Goal: Task Accomplishment & Management: Use online tool/utility

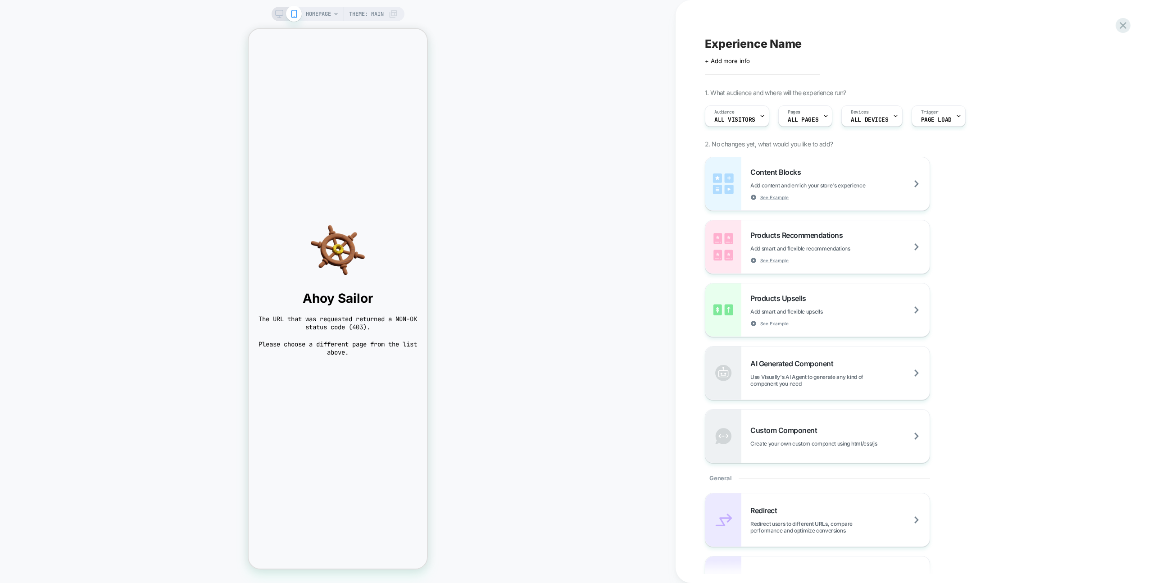
click at [797, 43] on span "Experience Name" at bounding box center [753, 44] width 97 height 14
click at [747, 42] on icon at bounding box center [741, 43] width 11 height 11
click at [938, 27] on div "Experience Name Click to edit experience details + Add more info 1. What audien…" at bounding box center [869, 291] width 338 height 565
click at [925, 28] on div "Experience Name Click to edit experience details + Add more info 1. What audien…" at bounding box center [869, 291] width 338 height 565
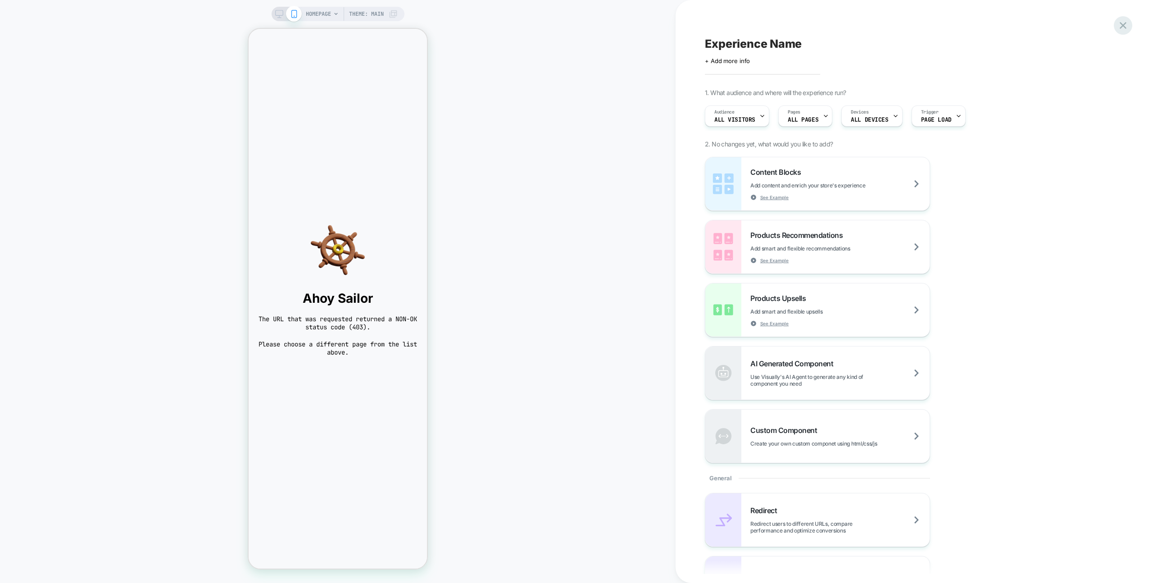
click at [1119, 23] on icon at bounding box center [1123, 25] width 12 height 12
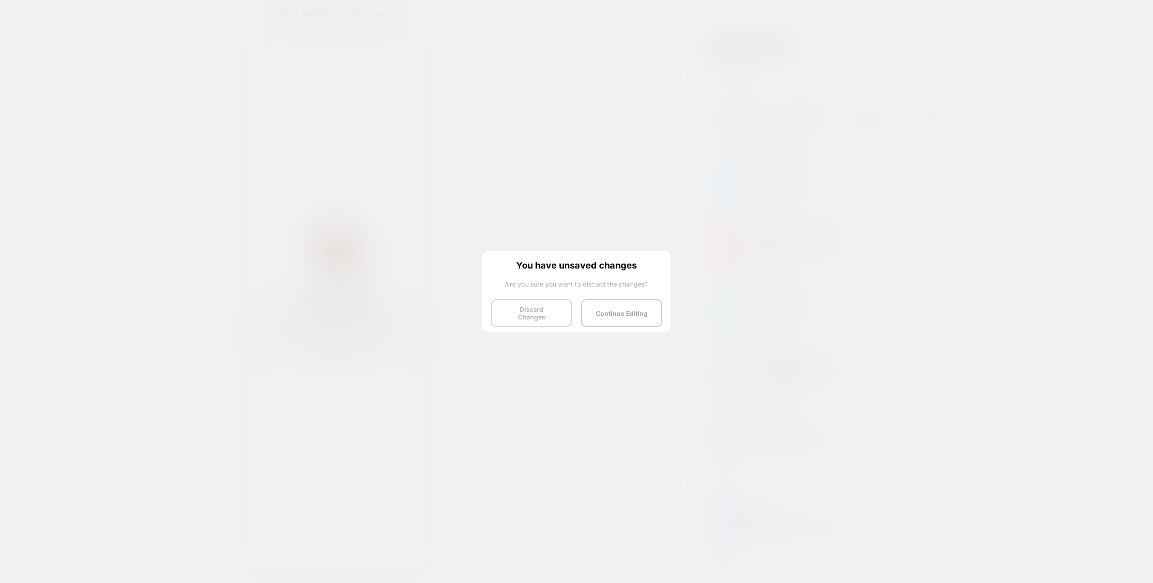
click at [517, 301] on button "Discard Changes" at bounding box center [531, 313] width 81 height 28
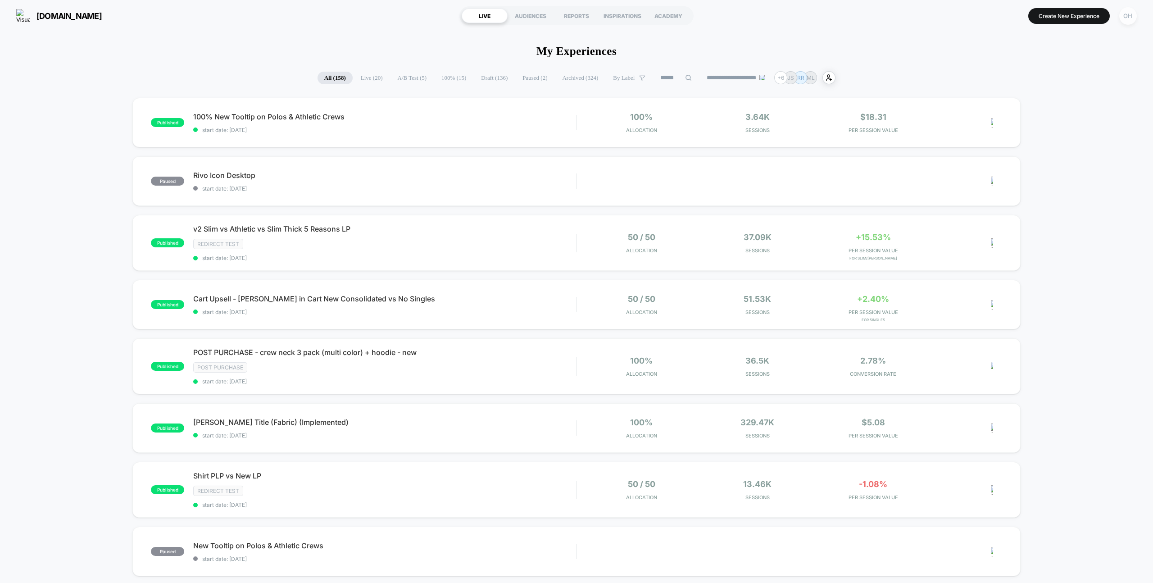
click at [1135, 14] on div "OH" at bounding box center [1128, 16] width 18 height 18
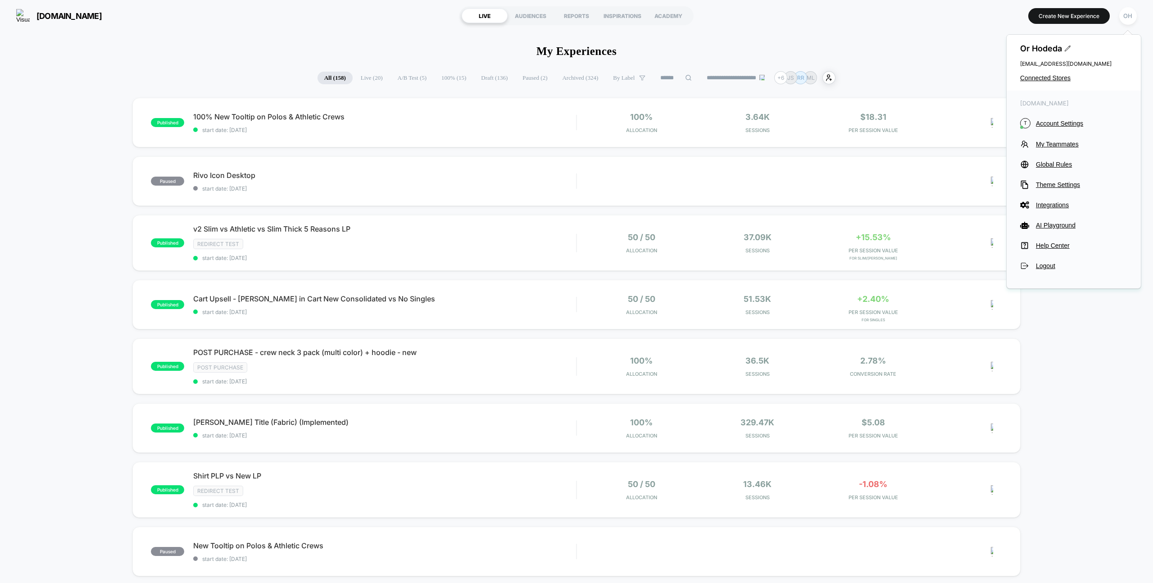
click at [1055, 125] on span "Account Settings" at bounding box center [1081, 123] width 91 height 7
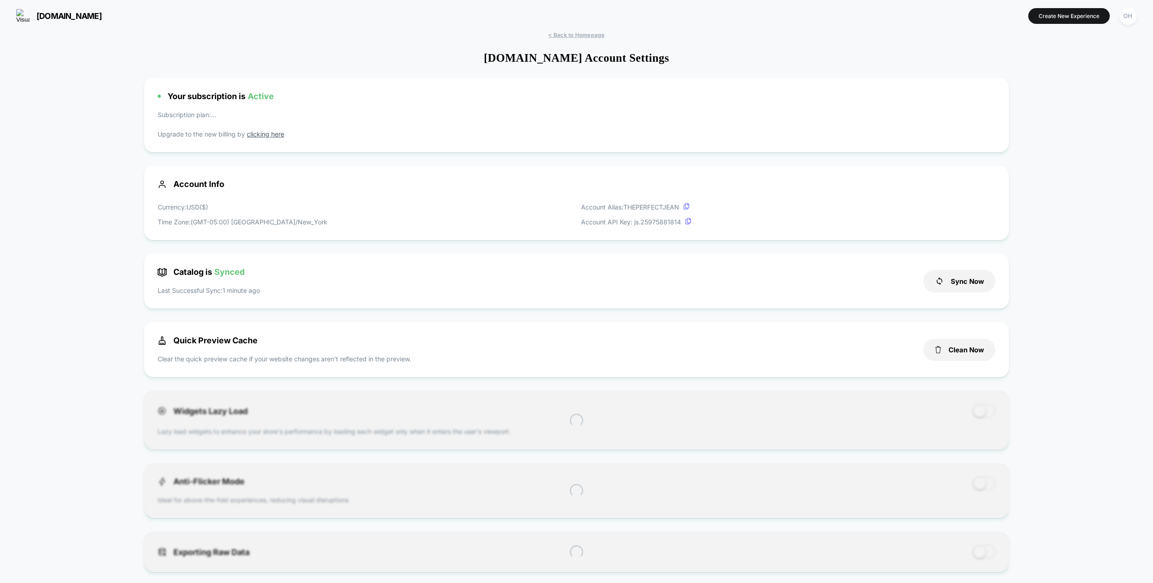
scroll to position [122, 0]
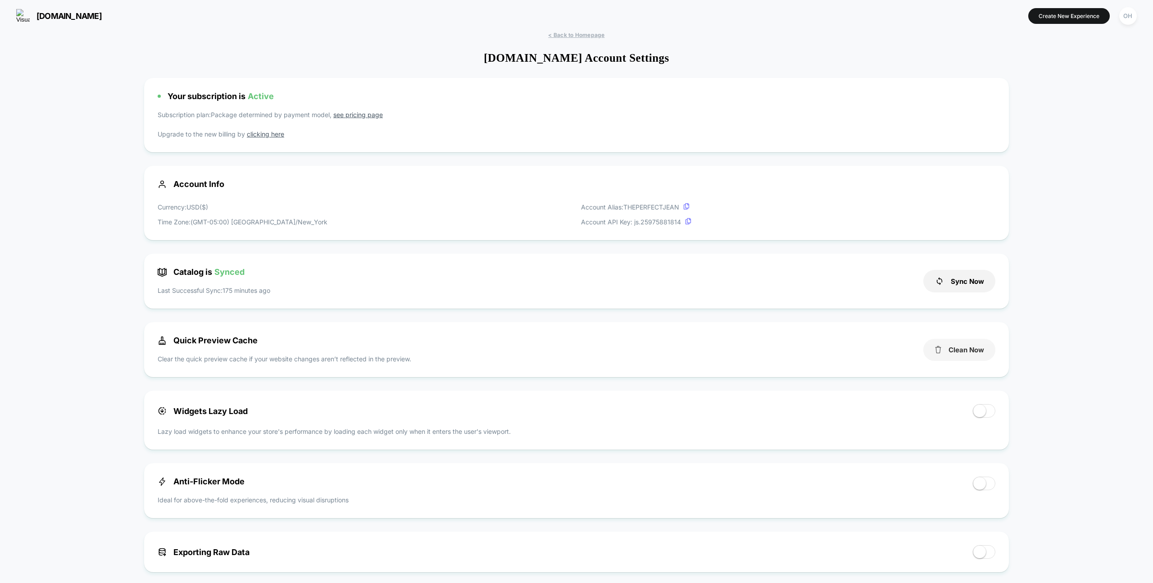
click at [944, 352] on button "Clean Now" at bounding box center [959, 350] width 72 height 22
click at [1069, 22] on button "Create New Experience" at bounding box center [1069, 16] width 82 height 16
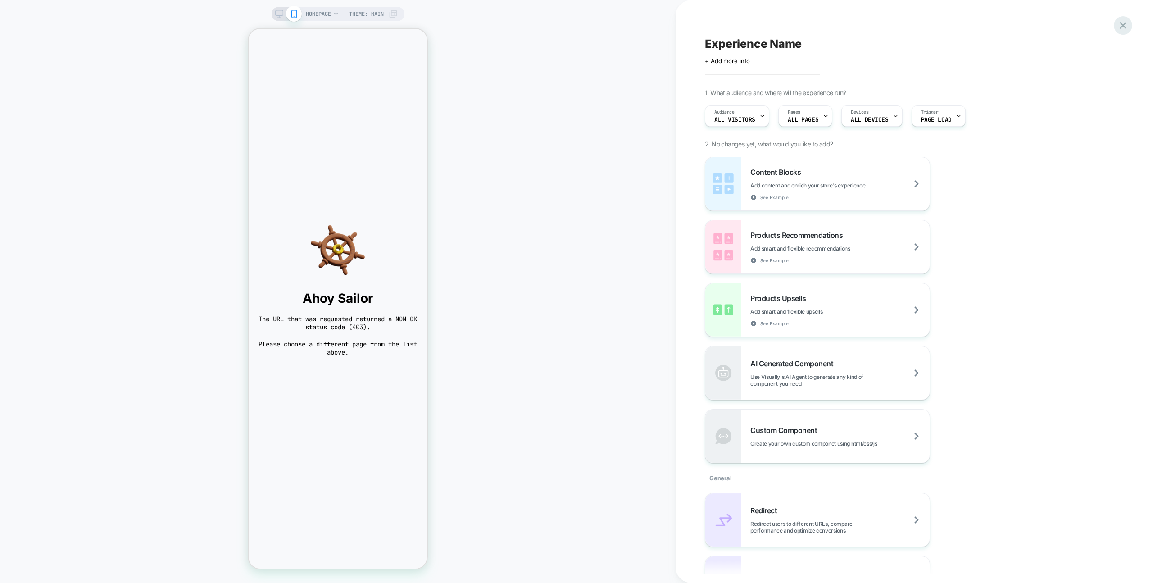
click at [1119, 21] on icon at bounding box center [1123, 25] width 12 height 12
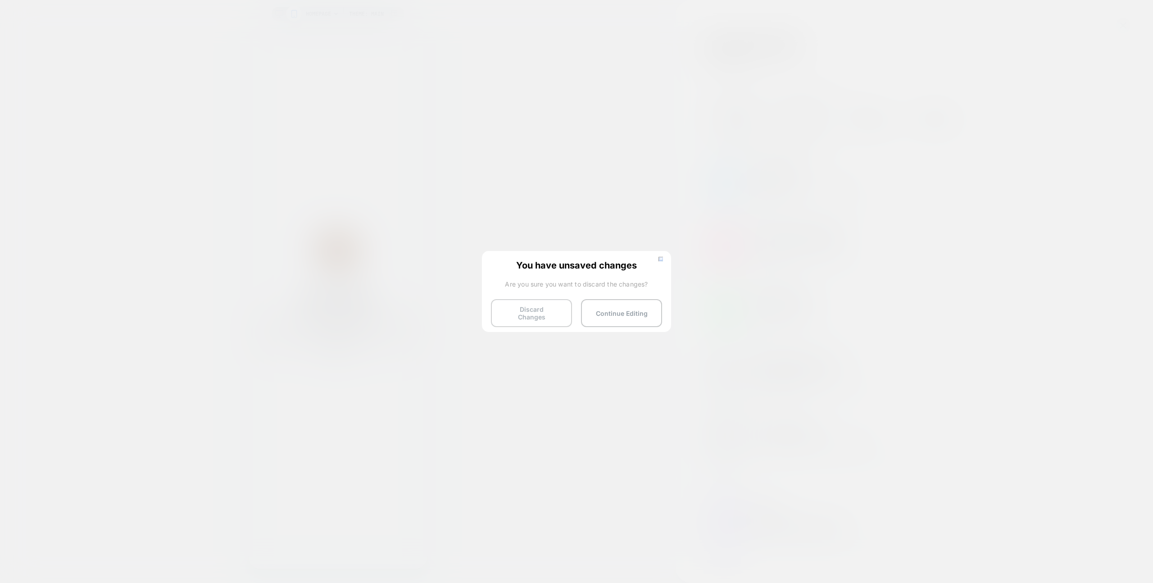
click at [513, 305] on button "Discard Changes" at bounding box center [531, 313] width 81 height 28
click at [539, 307] on button "Discard Changes" at bounding box center [531, 313] width 81 height 28
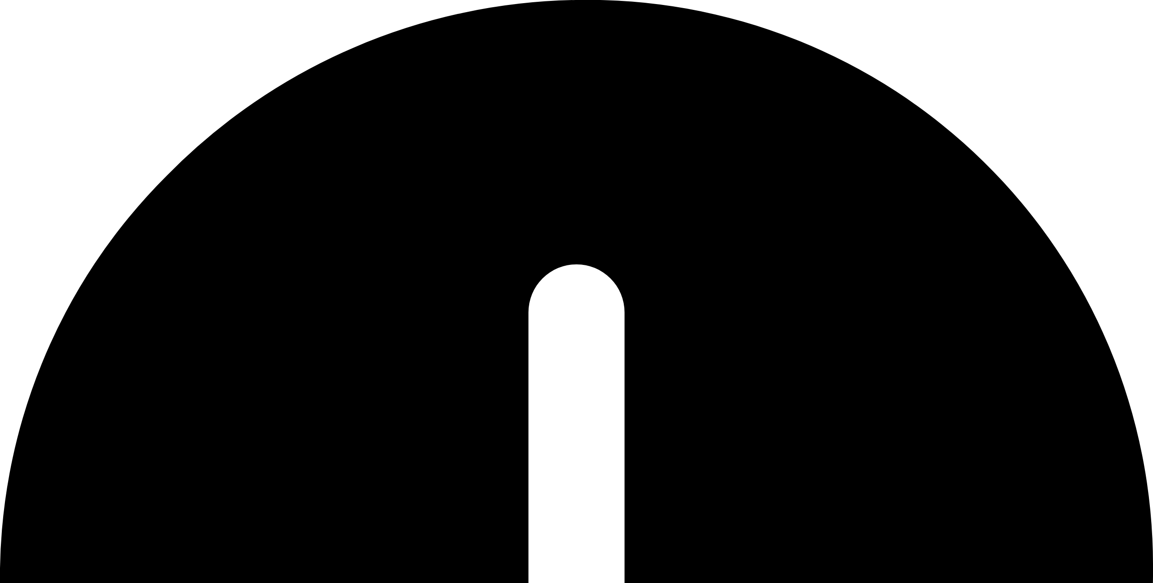
click at [1123, 20] on div "Oops.. something went wrong..." at bounding box center [576, 588] width 1153 height 1176
click at [1124, 18] on div "Oops.. something went wrong..." at bounding box center [576, 588] width 1153 height 1176
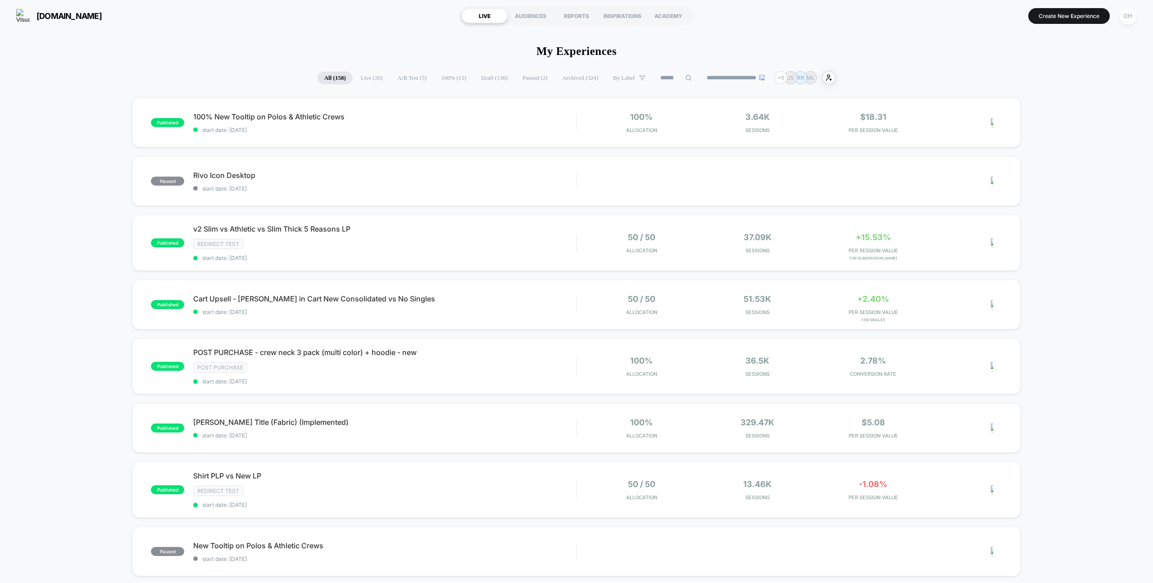
click at [1127, 18] on div "OH" at bounding box center [1128, 16] width 18 height 18
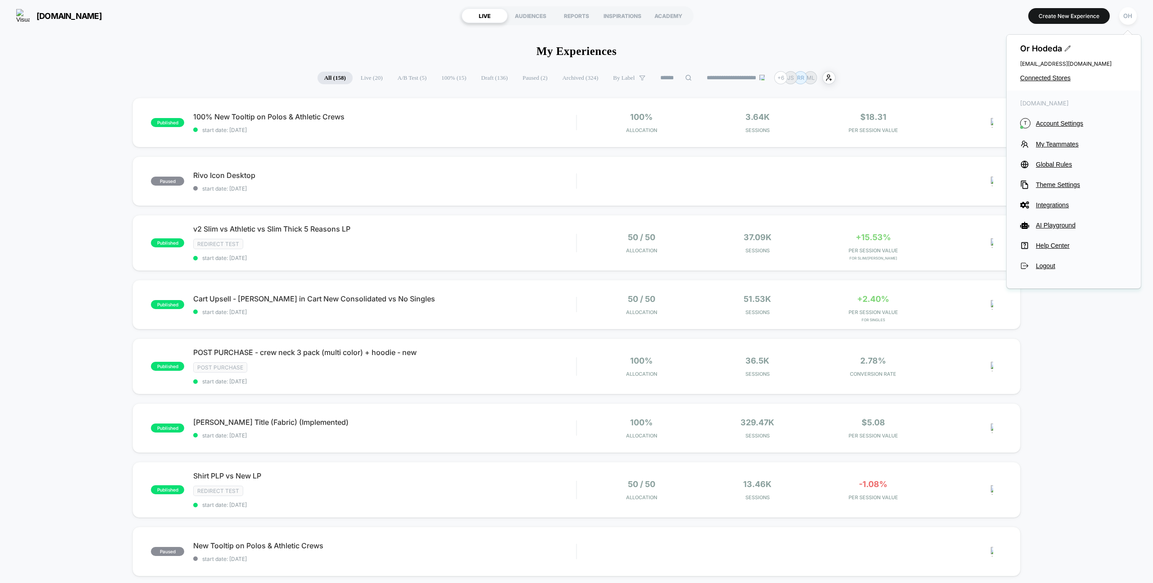
click at [1063, 124] on span "Account Settings" at bounding box center [1081, 123] width 91 height 7
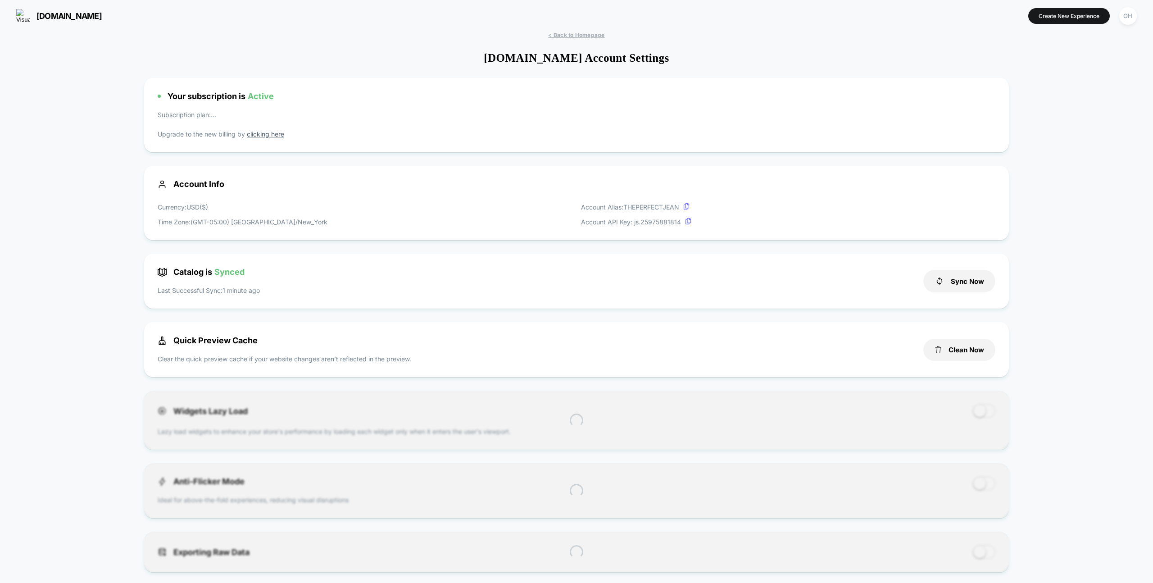
scroll to position [122, 0]
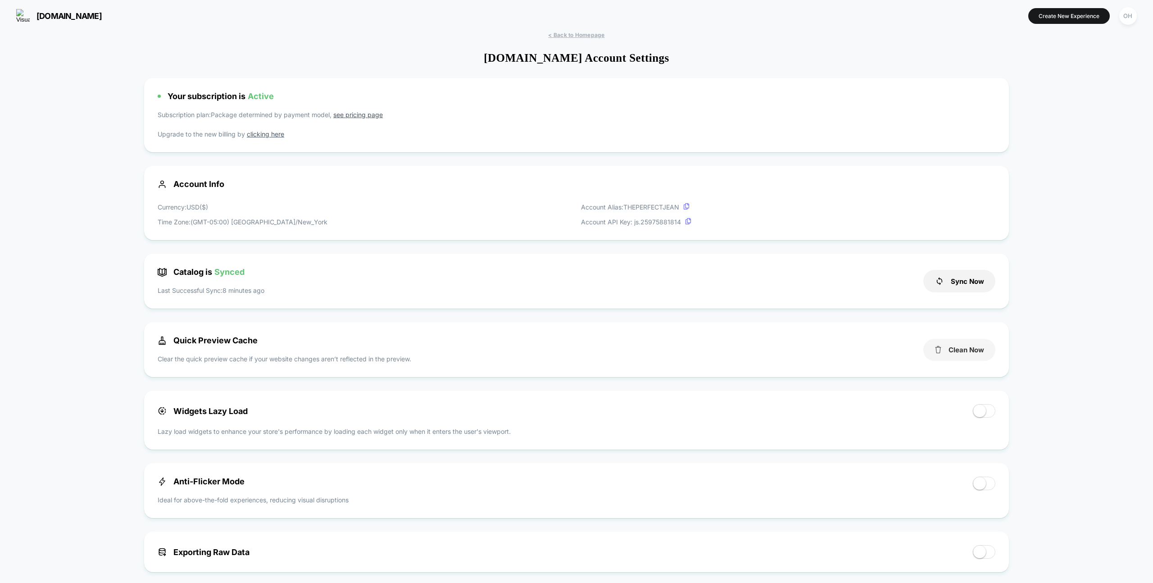
click at [944, 360] on button "Clean Now" at bounding box center [959, 350] width 72 height 22
click at [1051, 11] on button "Create New Experience" at bounding box center [1069, 16] width 82 height 16
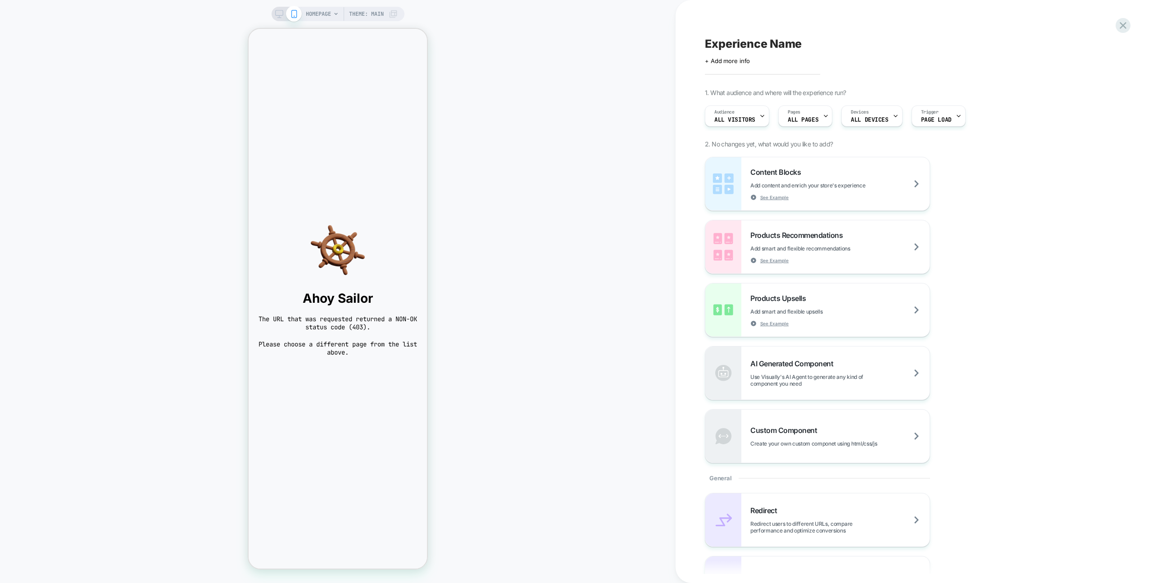
click at [658, 175] on div "HOMEPAGE Theme: MAIN" at bounding box center [338, 291] width 676 height 565
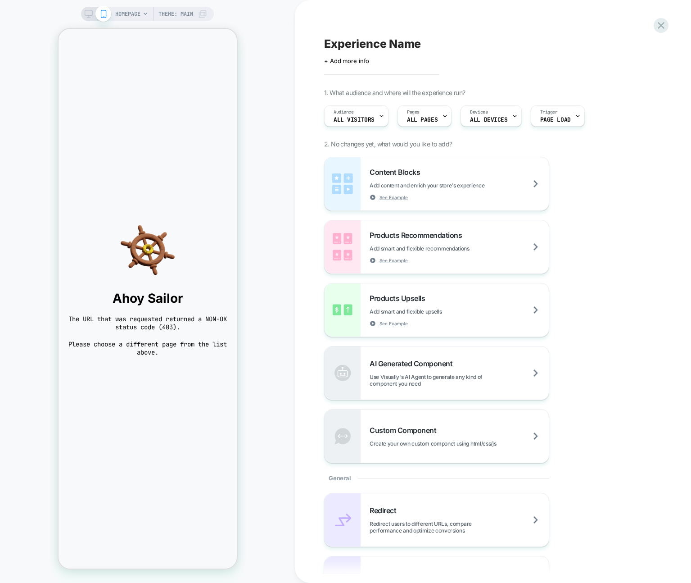
drag, startPoint x: 504, startPoint y: 18, endPoint x: 499, endPoint y: 15, distance: 6.3
click at [504, 18] on div "Experience Name Click to edit experience details + Add more info 1. What audien…" at bounding box center [489, 291] width 338 height 565
click at [181, 15] on span "Theme: MAIN" at bounding box center [176, 14] width 35 height 14
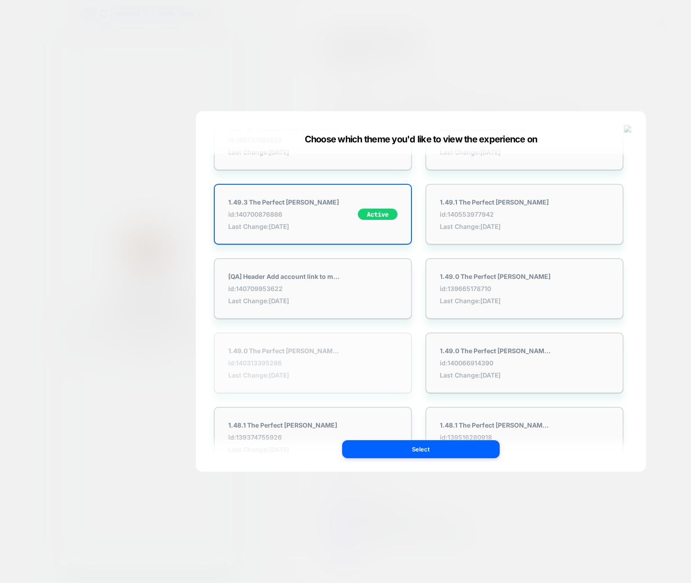
scroll to position [172, 0]
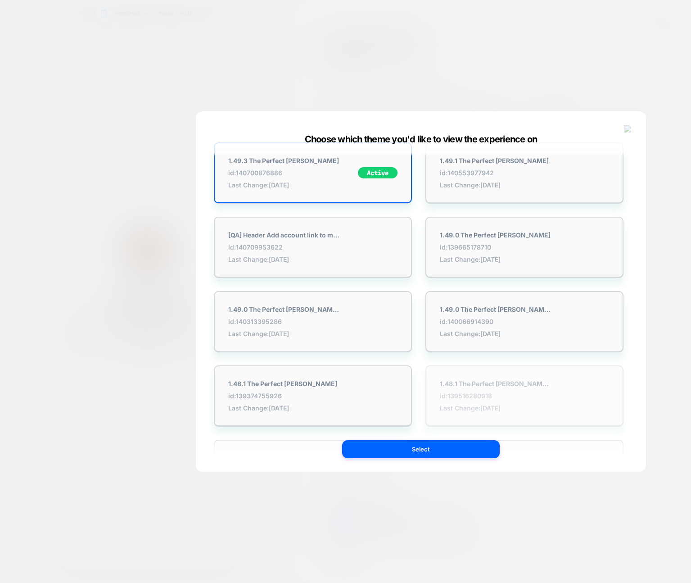
drag, startPoint x: 400, startPoint y: 335, endPoint x: 436, endPoint y: 418, distance: 90.0
click at [400, 335] on div "1.49.0 The Perfect [PERSON_NAME] w/ INT back id: 140313395286 Last Change: [DAT…" at bounding box center [313, 321] width 198 height 61
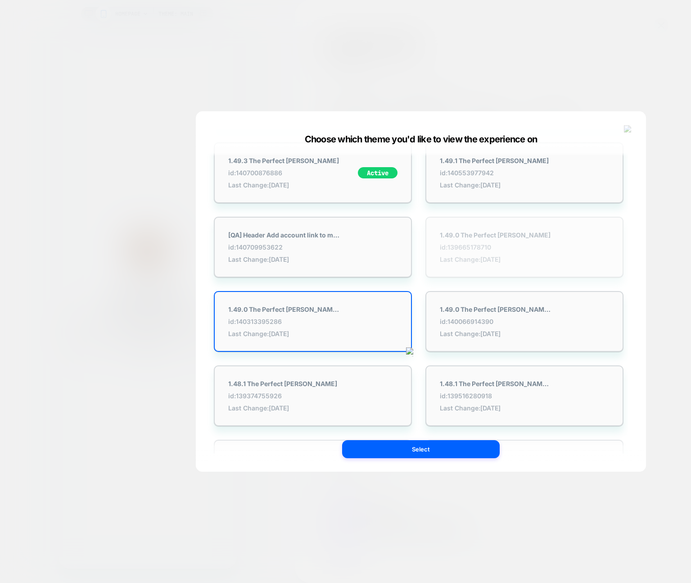
click at [473, 254] on div "1.49.0 The Perfect [PERSON_NAME] id: 139665178710 Last Change: [DATE]" at bounding box center [495, 247] width 111 height 32
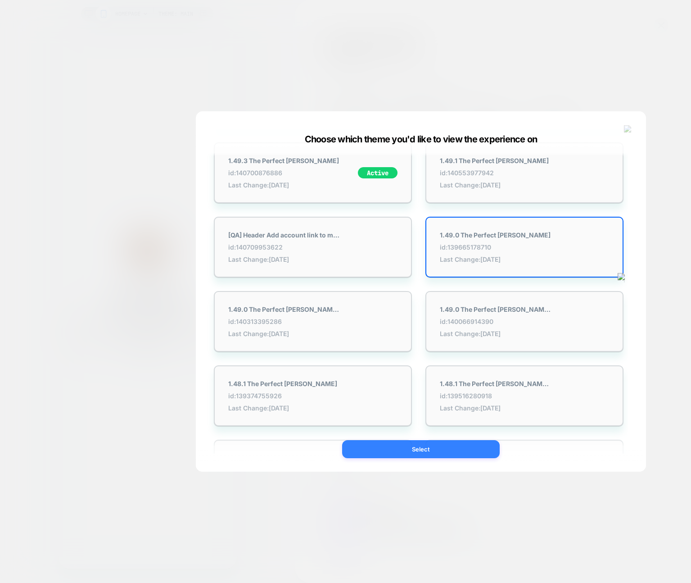
click at [464, 445] on button "Select" at bounding box center [421, 449] width 158 height 18
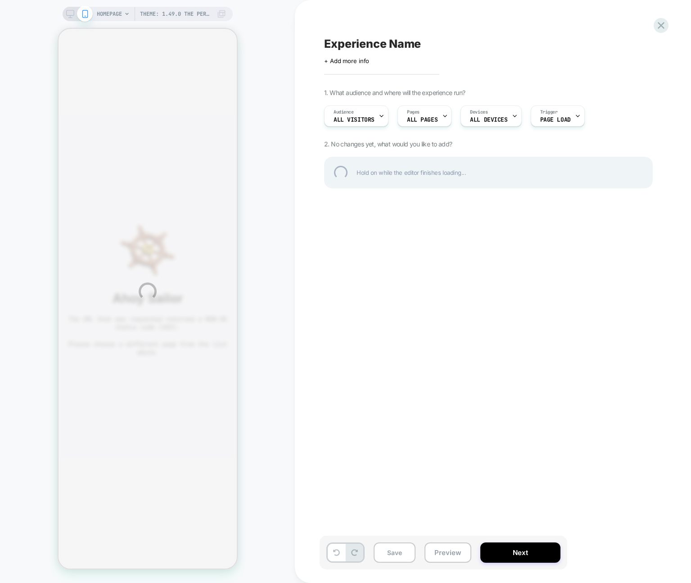
scroll to position [0, 0]
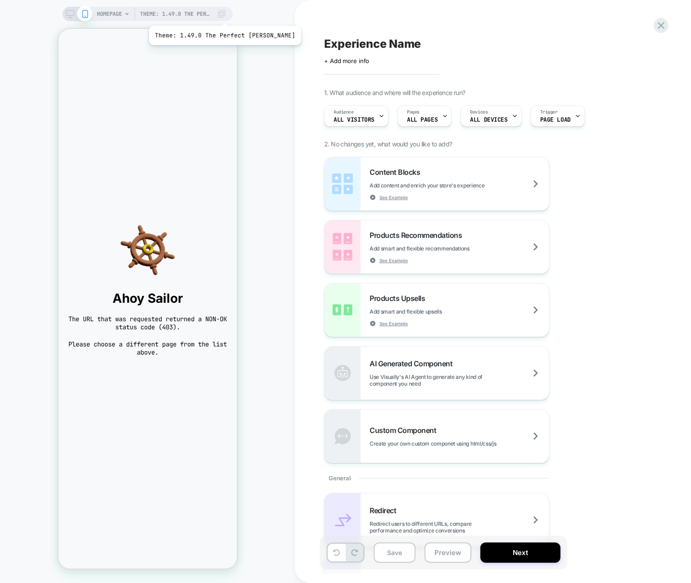
click at [208, 14] on span "Theme: 1.49.0 The Perfect [PERSON_NAME]" at bounding box center [176, 14] width 72 height 14
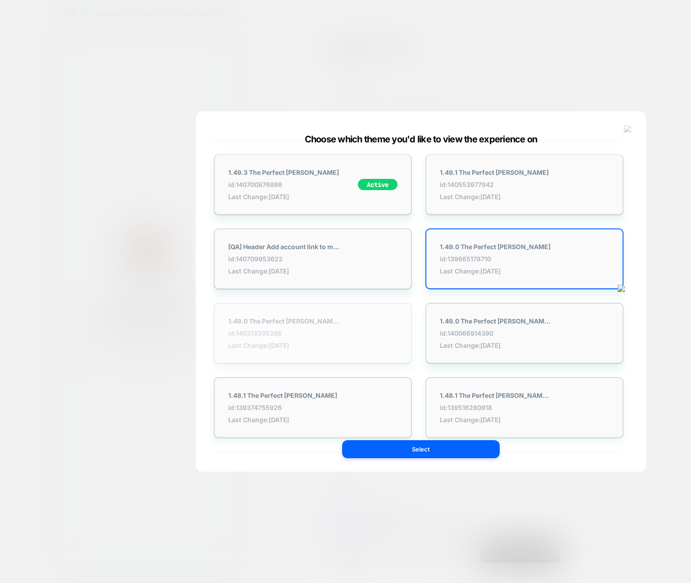
scroll to position [160, 0]
click at [463, 355] on div "1.49.0 The Perfect [PERSON_NAME][DOMAIN_NAME] id: 140066914390 Last Change: [DA…" at bounding box center [525, 332] width 198 height 61
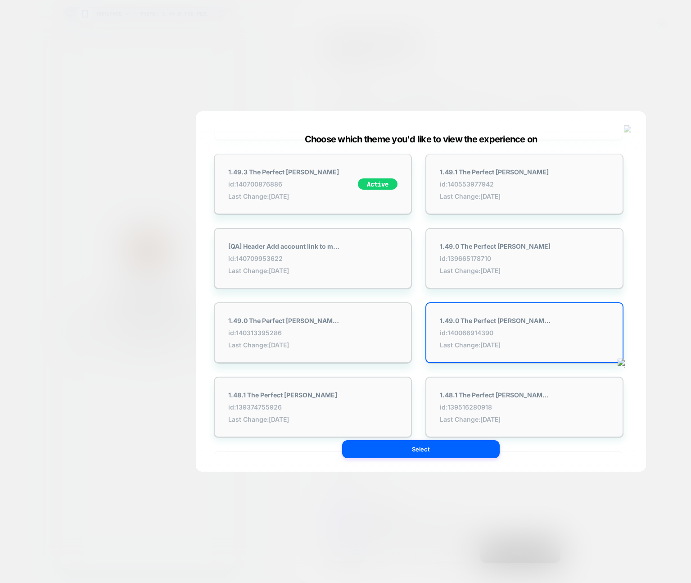
click at [445, 460] on div "[PRE-PROD] Softlimit x TPJ Retheme - DO NOT DELETE id: 140697206870 Last Change…" at bounding box center [420, 295] width 423 height 351
click at [443, 455] on button "Select" at bounding box center [421, 449] width 158 height 18
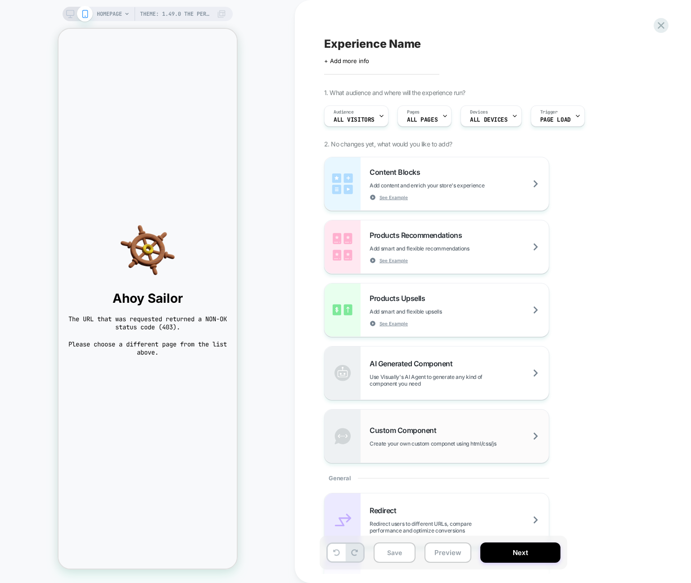
scroll to position [0, 0]
click at [167, 18] on span "Theme: 1.49.0 The Perfect [PERSON_NAME] - [DOMAIN_NAME]" at bounding box center [176, 14] width 72 height 14
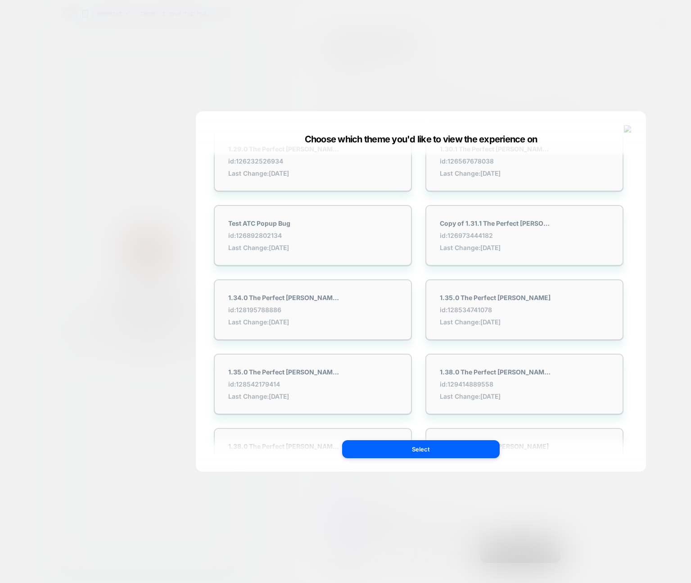
scroll to position [1458, 0]
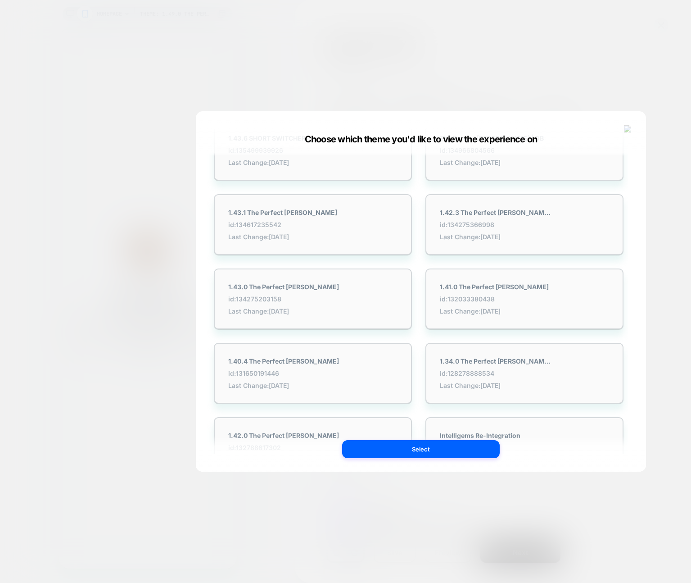
drag, startPoint x: 360, startPoint y: 295, endPoint x: 383, endPoint y: 342, distance: 52.0
click at [360, 295] on div "1.43.0 The Perfect [PERSON_NAME] id: 134275203158 Last Change: [DATE]" at bounding box center [313, 298] width 198 height 61
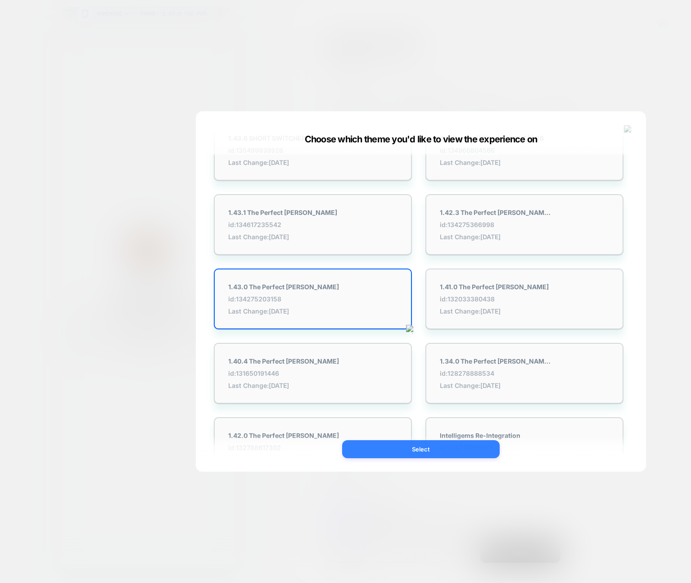
click at [423, 450] on button "Select" at bounding box center [421, 449] width 158 height 18
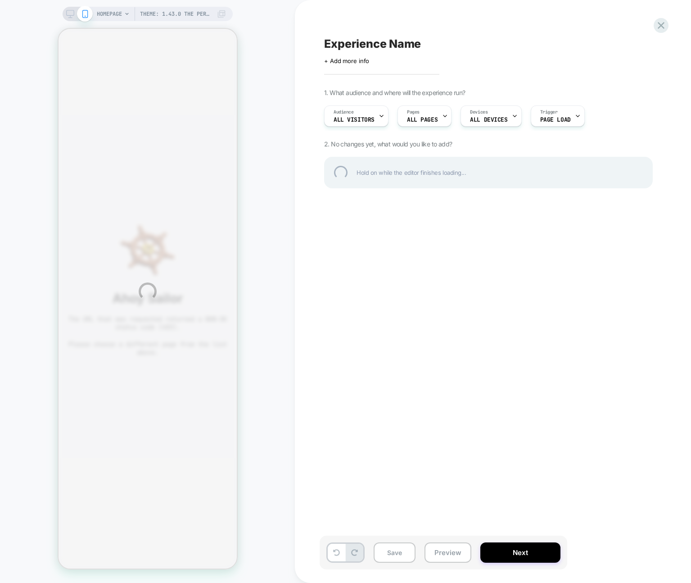
scroll to position [0, 0]
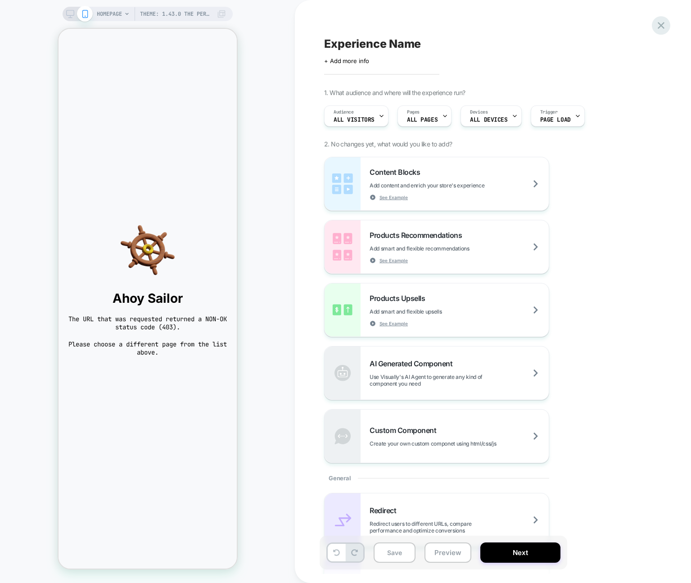
click at [664, 22] on icon at bounding box center [661, 25] width 12 height 12
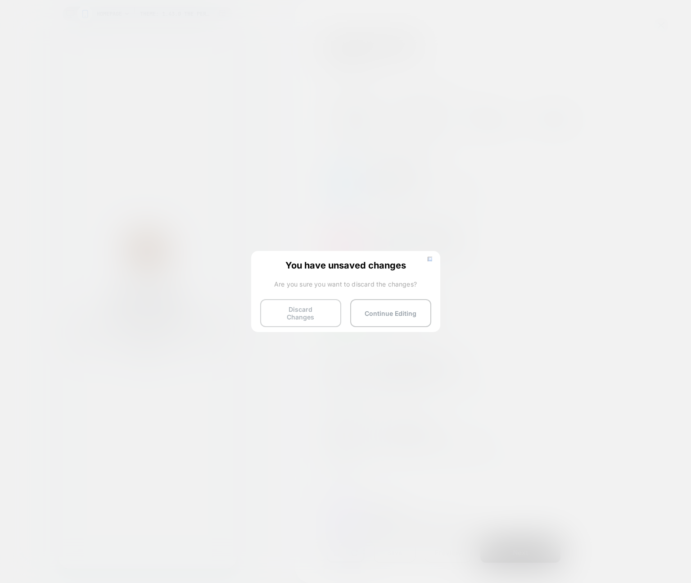
click at [300, 309] on button "Discard Changes" at bounding box center [300, 313] width 81 height 28
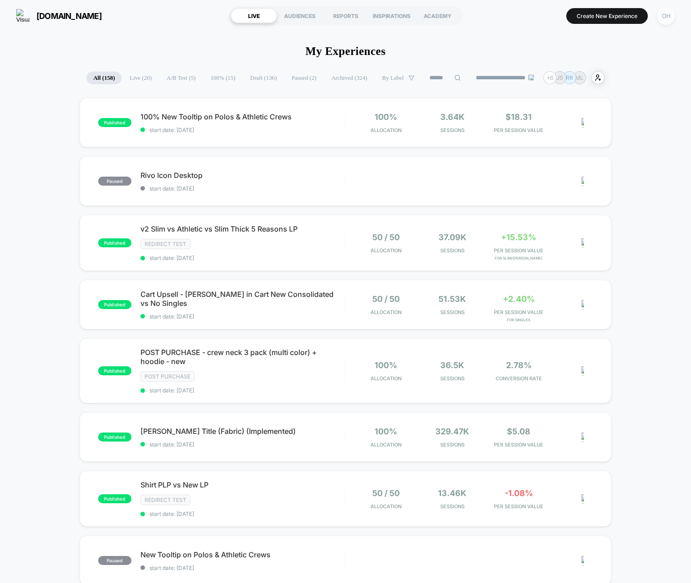
click at [663, 18] on div "OH" at bounding box center [667, 16] width 18 height 18
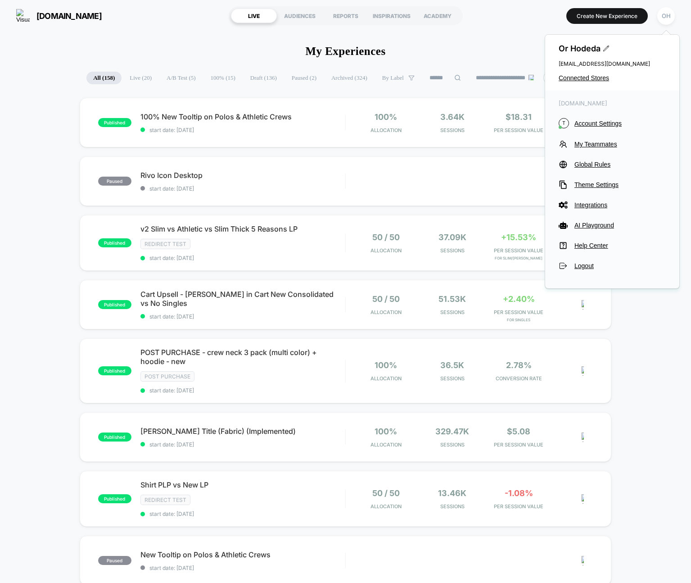
click at [609, 122] on span "Account Settings" at bounding box center [620, 123] width 91 height 7
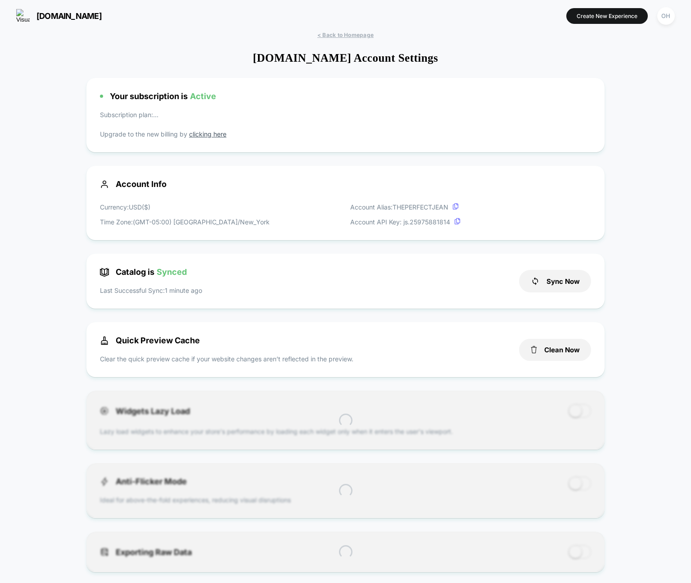
scroll to position [122, 0]
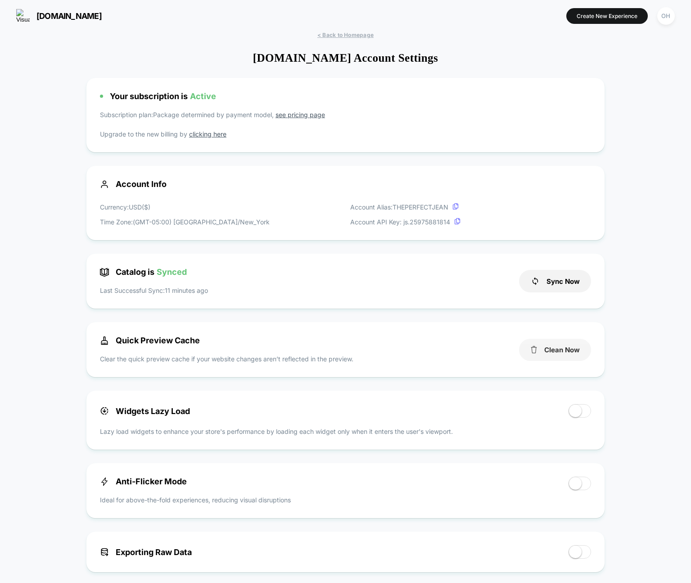
click at [548, 346] on button "Clean Now" at bounding box center [555, 350] width 72 height 22
click at [596, 18] on button "Create New Experience" at bounding box center [608, 16] width 82 height 16
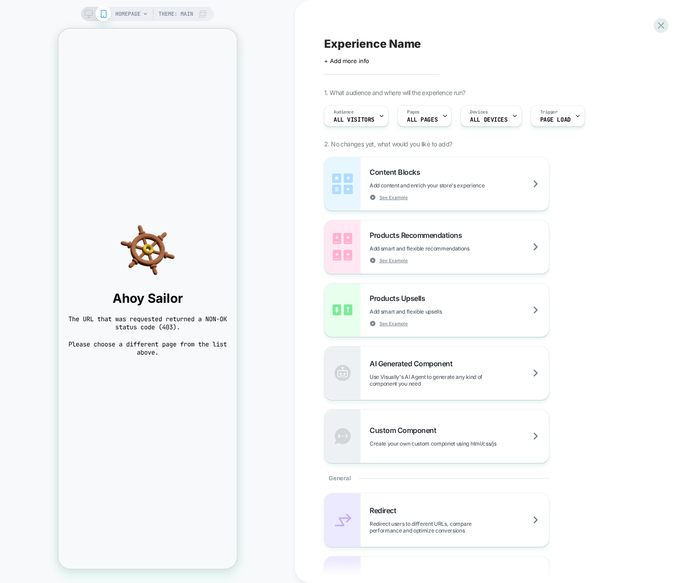
click at [163, 15] on span "Theme: MAIN" at bounding box center [176, 14] width 35 height 14
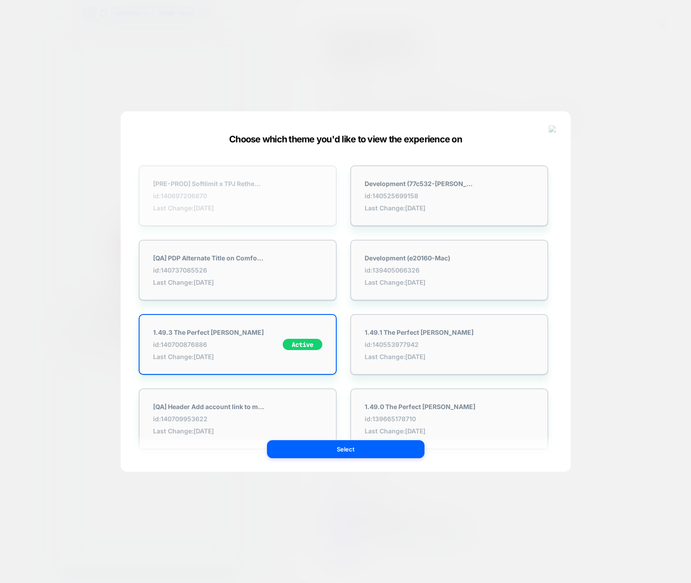
scroll to position [368, 0]
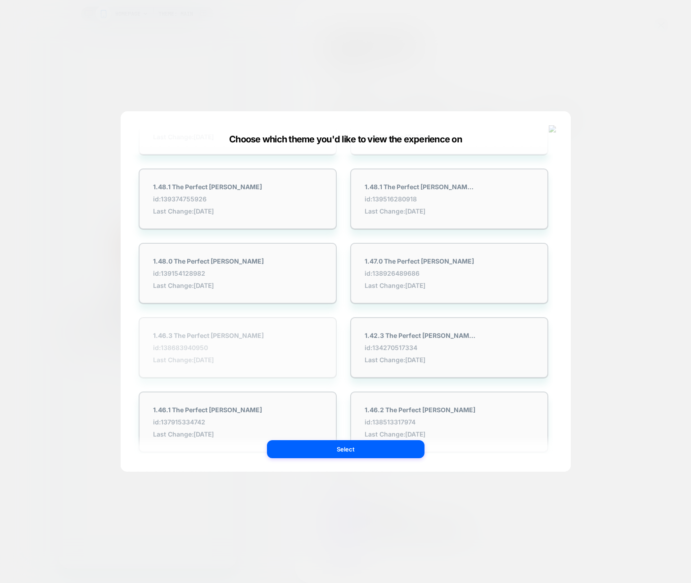
click at [297, 329] on div "1.46.3 The Perfect [PERSON_NAME] id: 138683940950 Last Change: [DATE]" at bounding box center [238, 347] width 198 height 61
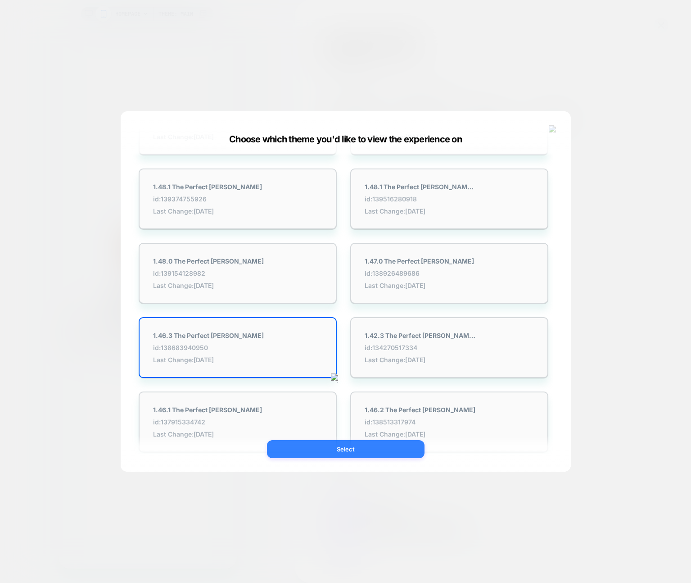
click at [323, 445] on button "Select" at bounding box center [346, 449] width 158 height 18
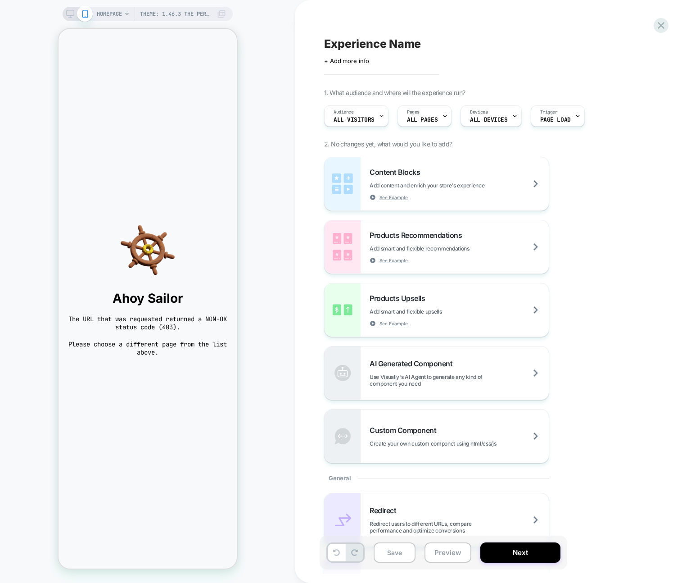
scroll to position [0, 0]
click at [176, 10] on span "Theme: 1.46.3 The Perfect [PERSON_NAME]" at bounding box center [176, 14] width 72 height 14
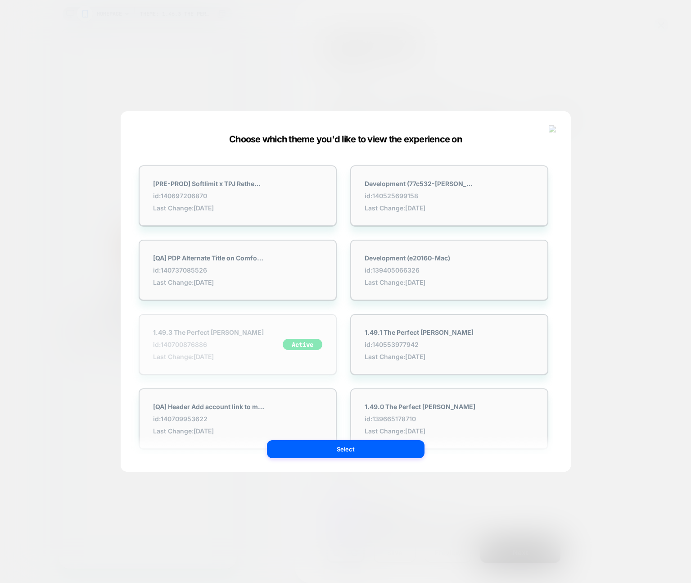
click at [302, 337] on div "Active" at bounding box center [303, 344] width 40 height 32
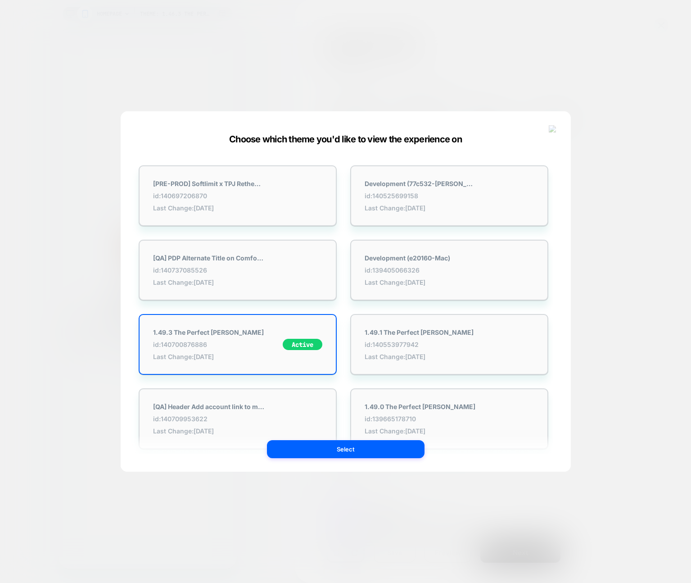
click at [276, 163] on div "[PRE-PROD] Softlimit x TPJ Retheme - DO NOT DELETE id: 140697206870 Last Change…" at bounding box center [237, 196] width 207 height 70
click at [278, 178] on div "[PRE-PROD] Softlimit x TPJ Retheme - DO NOT DELETE id: 140697206870 Last Change…" at bounding box center [238, 195] width 198 height 61
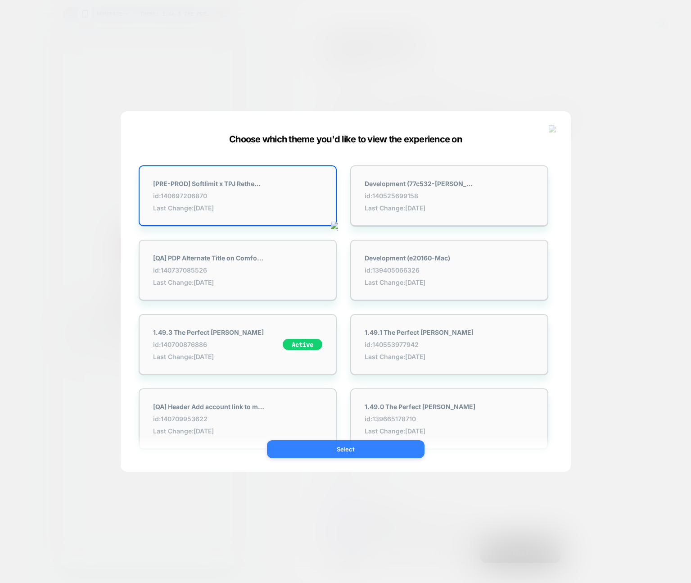
click at [351, 450] on button "Select" at bounding box center [346, 449] width 158 height 18
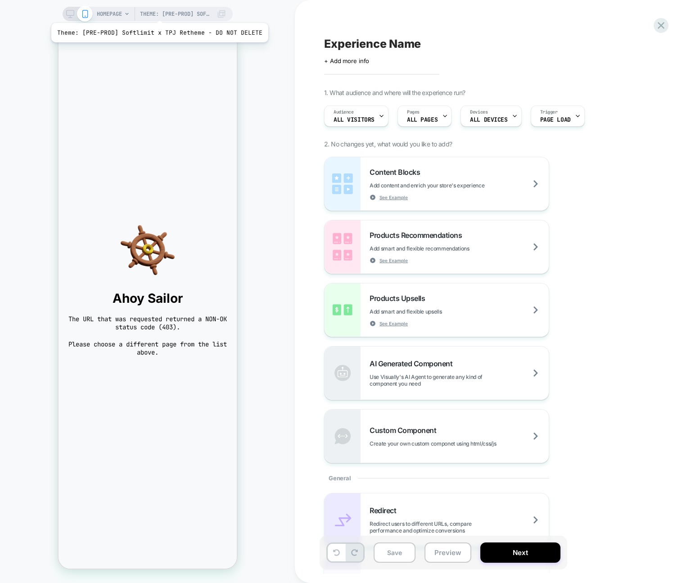
click at [157, 12] on span "Theme: [PRE-PROD] Softlimit x TPJ Retheme - DO NOT DELETE" at bounding box center [176, 14] width 72 height 14
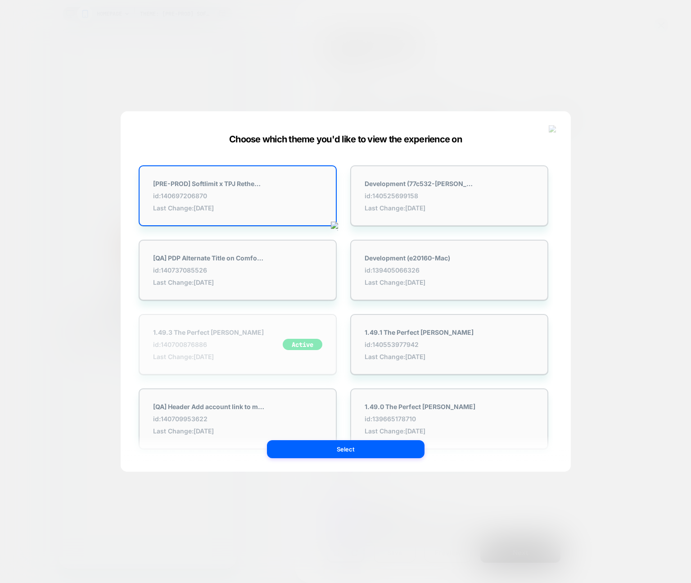
click at [233, 328] on div "1.49.3 The Perfect [PERSON_NAME] id: 140700876886 Last Change: [DATE] Active" at bounding box center [238, 344] width 198 height 61
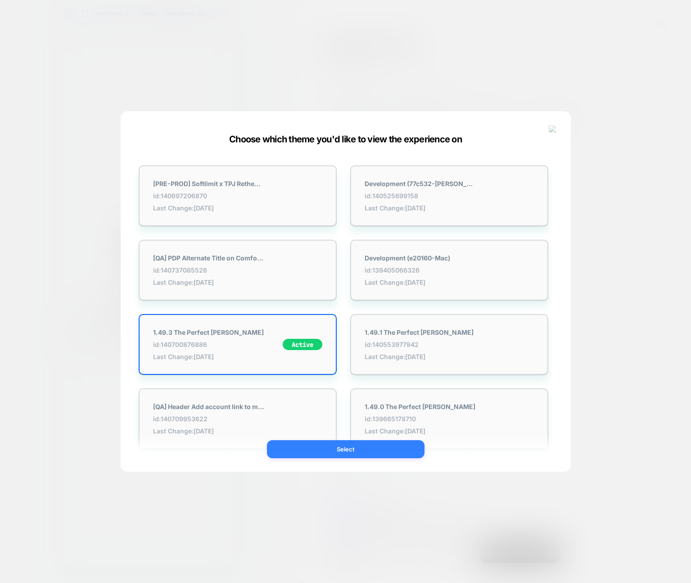
click at [314, 448] on button "Select" at bounding box center [346, 449] width 158 height 18
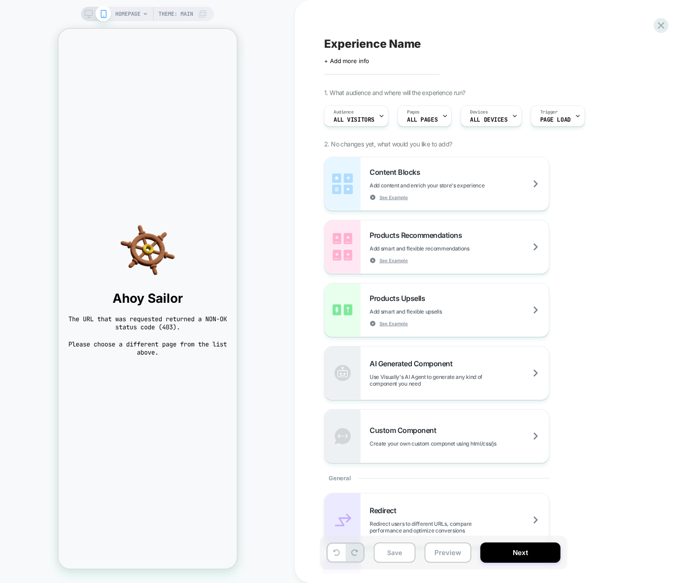
scroll to position [0, 0]
click at [603, 33] on div "Experience Name Click to edit experience details + Add more info 1. What audien…" at bounding box center [489, 291] width 338 height 565
click at [645, 32] on div "Experience Name Click to edit experience details + Add more info 1. What audien…" at bounding box center [489, 291] width 338 height 565
click at [651, 31] on div "Experience Name Click to edit experience details + Add more info 1. What audien…" at bounding box center [489, 291] width 338 height 565
click at [659, 27] on icon at bounding box center [661, 25] width 7 height 7
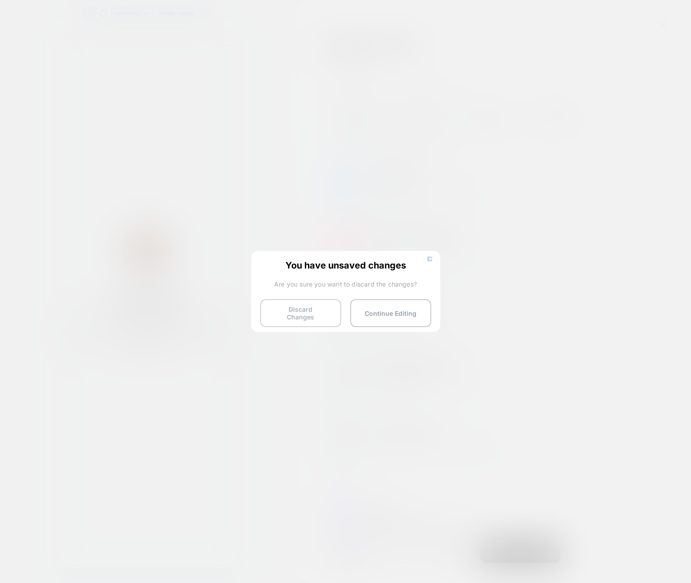
click at [316, 313] on button "Discard Changes" at bounding box center [300, 313] width 81 height 28
click at [317, 310] on button "Discard Changes" at bounding box center [300, 313] width 81 height 28
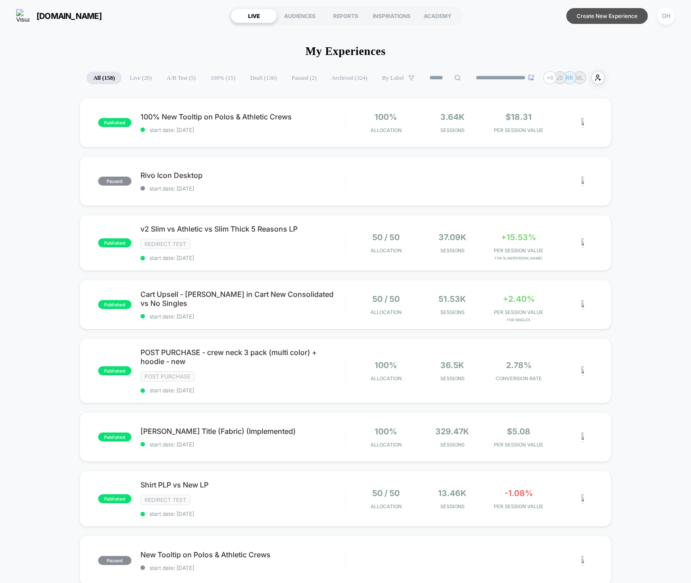
click at [595, 23] on section "Create New Experience [GEOGRAPHIC_DATA]" at bounding box center [574, 16] width 209 height 23
click at [591, 19] on button "Create New Experience" at bounding box center [608, 16] width 82 height 16
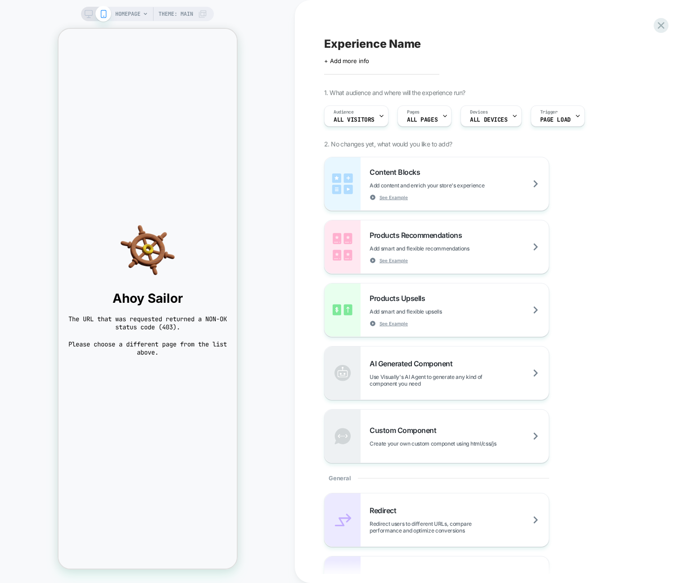
drag, startPoint x: 508, startPoint y: 42, endPoint x: 457, endPoint y: 71, distance: 59.1
click at [508, 42] on div "Experience Name" at bounding box center [488, 44] width 329 height 14
click at [654, 27] on div "Click to edit experience details + Add more info 1. What audience and where wil…" at bounding box center [493, 291] width 338 height 583
click at [659, 27] on icon at bounding box center [661, 25] width 12 height 12
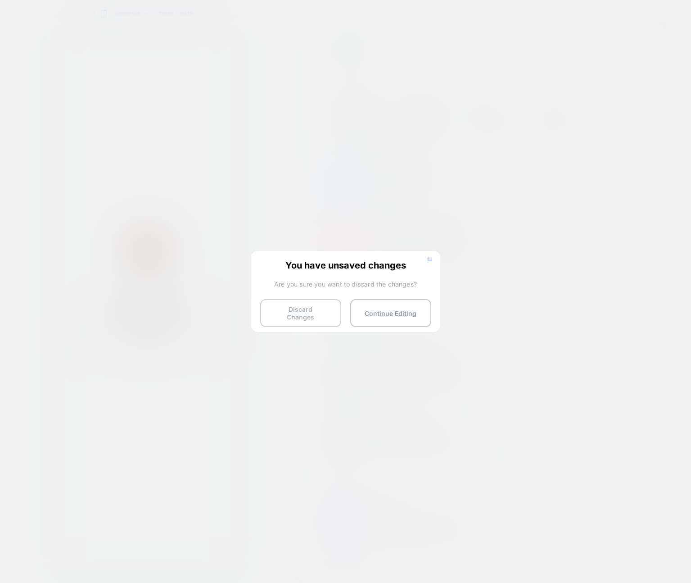
click at [289, 322] on div "You have unsaved changes Are you sure you want to discard the changes? Discard …" at bounding box center [345, 291] width 189 height 80
click at [292, 313] on button "Discard Changes" at bounding box center [300, 313] width 81 height 28
click at [296, 311] on button "Discard Changes" at bounding box center [300, 313] width 81 height 28
click at [691, 161] on html "HOMEPAGE Theme: MAIN Click to edit experience details + Add more info 1. What a…" at bounding box center [345, 291] width 691 height 583
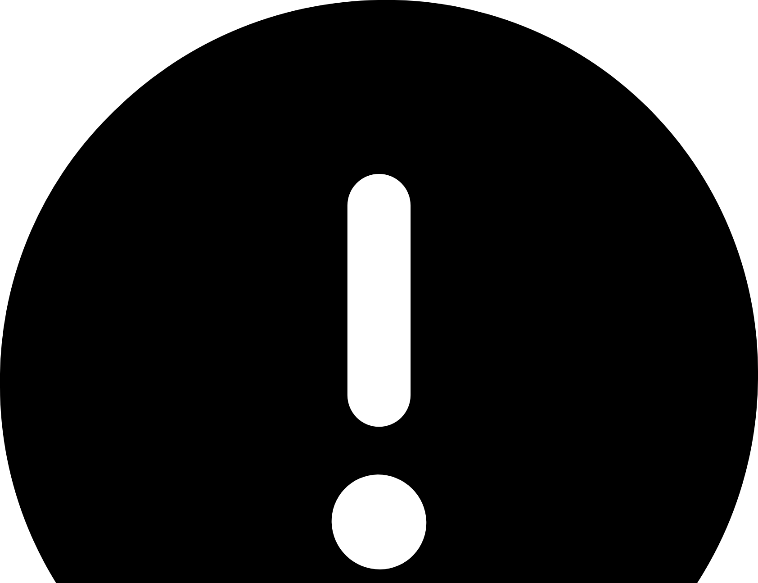
drag, startPoint x: 545, startPoint y: 49, endPoint x: 561, endPoint y: 49, distance: 15.8
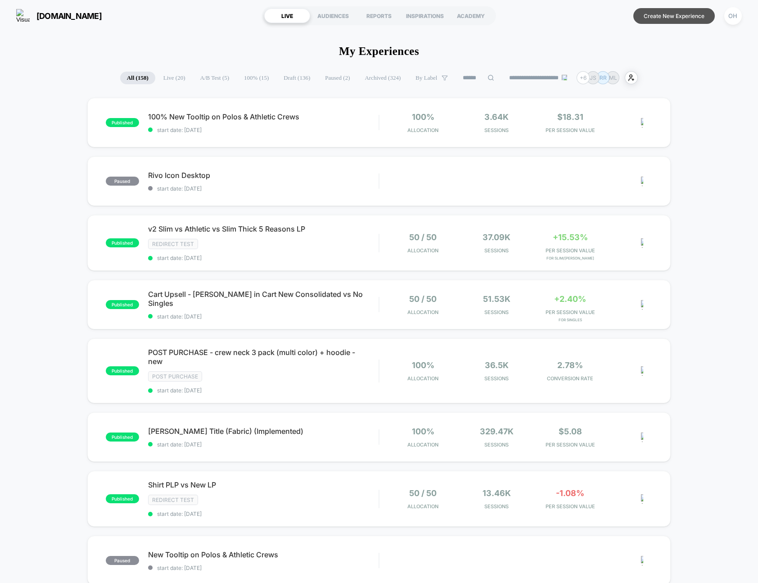
click at [682, 21] on button "Create New Experience" at bounding box center [675, 16] width 82 height 16
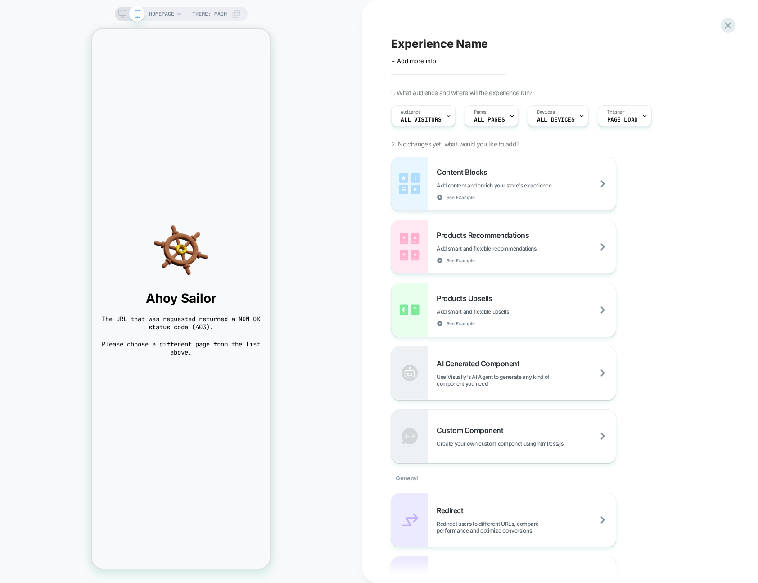
click at [695, 22] on div "Experience Name Click to edit experience details + Add more info 1. What audien…" at bounding box center [556, 291] width 338 height 565
click at [701, 20] on div "Experience Name Click to edit experience details + Add more info 1. What audien…" at bounding box center [556, 291] width 338 height 565
click at [736, 24] on div at bounding box center [728, 25] width 18 height 18
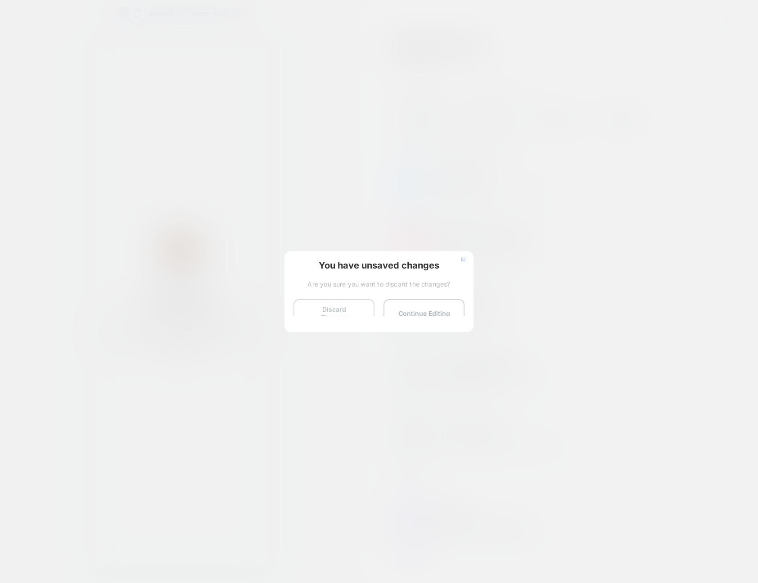
click at [334, 302] on button "Discard Changes" at bounding box center [334, 313] width 81 height 28
drag, startPoint x: 334, startPoint y: 302, endPoint x: 293, endPoint y: 197, distance: 112.8
click at [334, 302] on button "Discard Changes" at bounding box center [334, 313] width 81 height 28
